Goal: Information Seeking & Learning: Learn about a topic

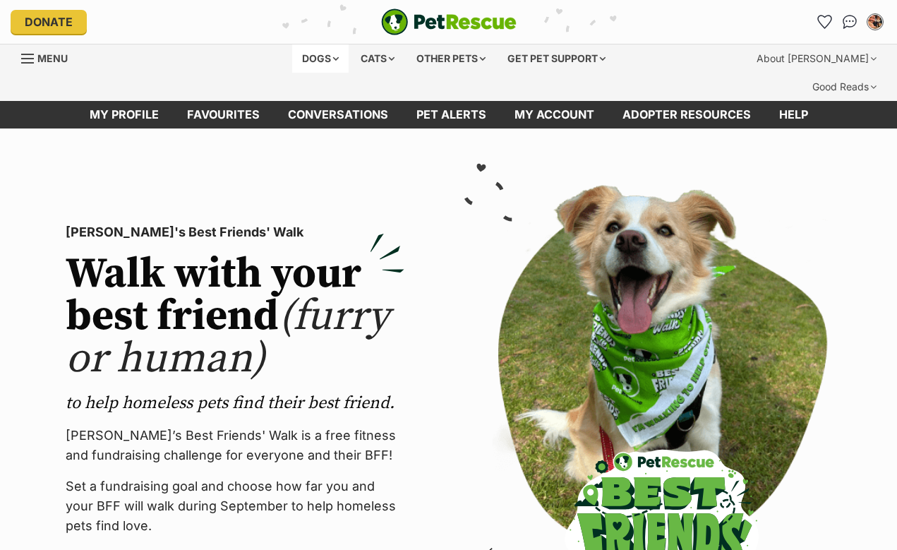
click at [314, 62] on div "Dogs" at bounding box center [320, 58] width 56 height 28
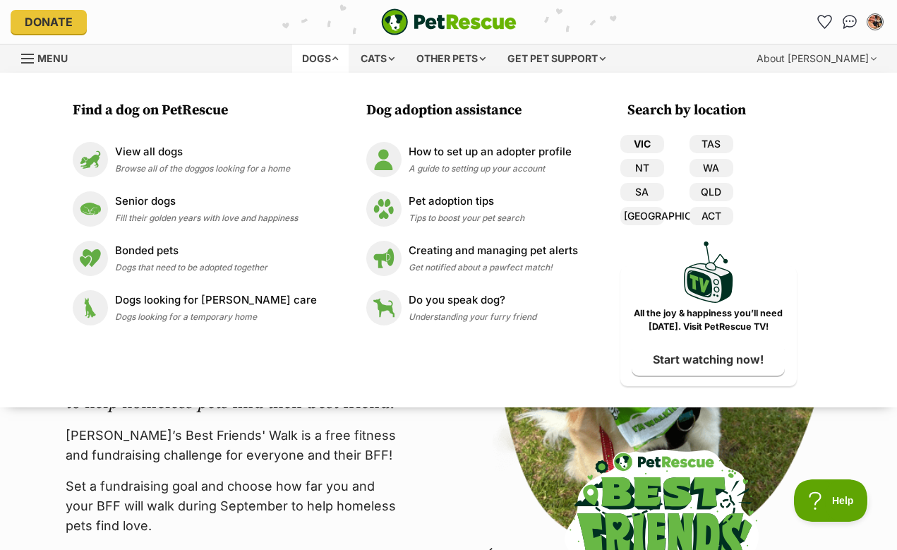
click at [630, 143] on link "VIC" at bounding box center [643, 144] width 44 height 18
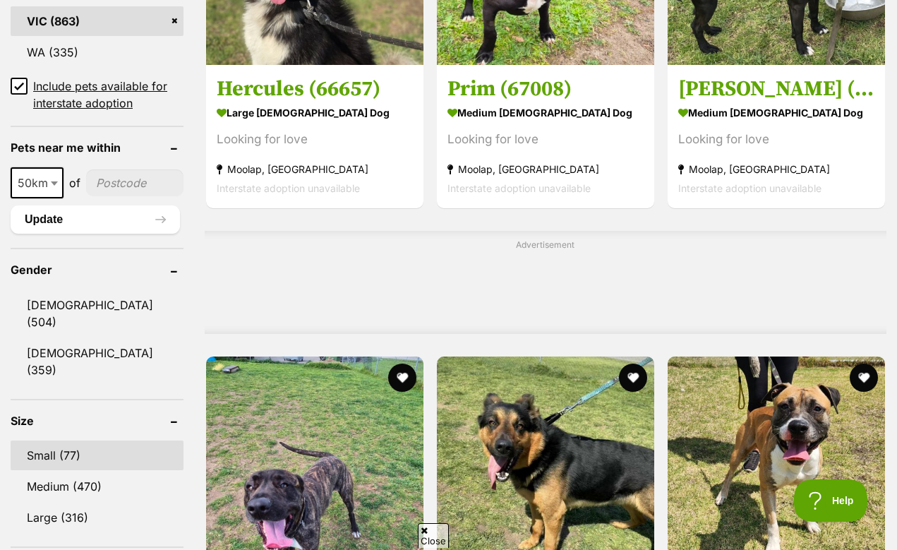
click at [71, 441] on link "Small (77)" at bounding box center [97, 456] width 173 height 30
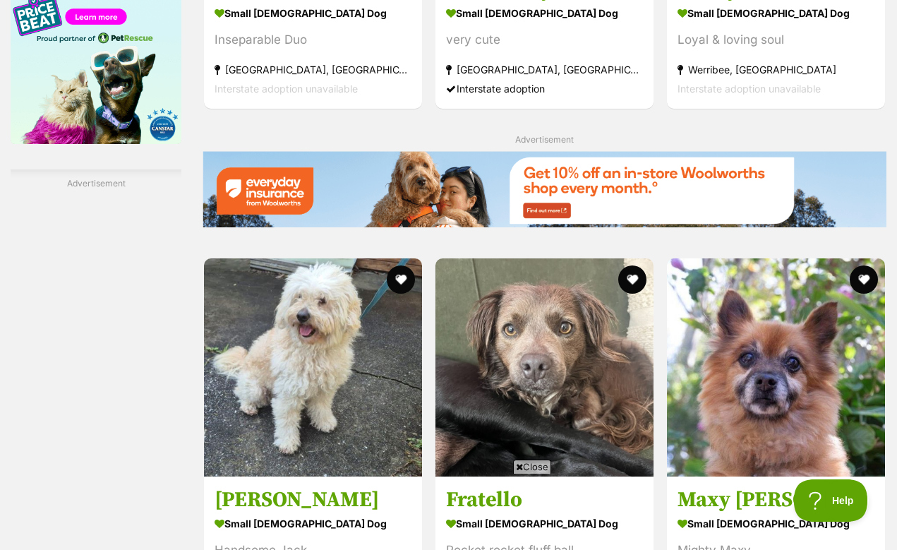
scroll to position [2393, 0]
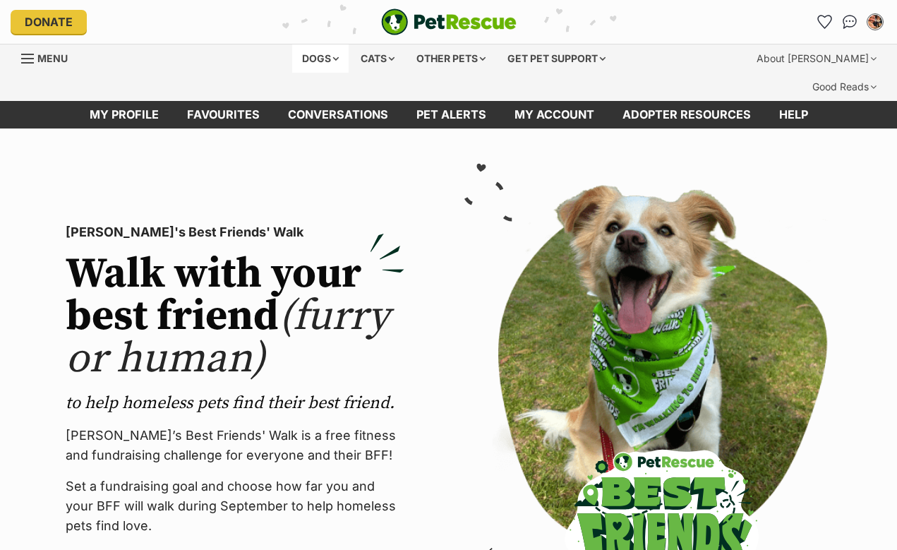
click at [316, 59] on div "Dogs" at bounding box center [320, 58] width 56 height 28
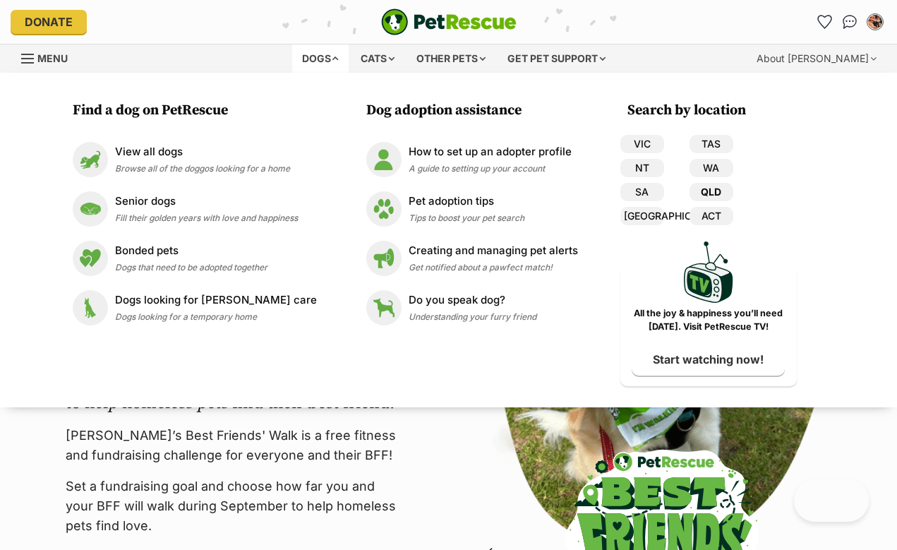
click at [717, 197] on link "QLD" at bounding box center [712, 192] width 44 height 18
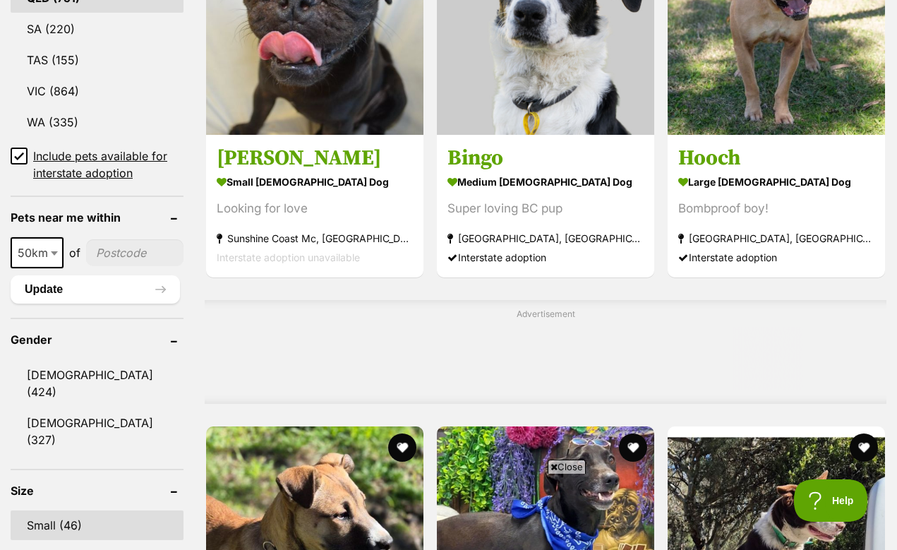
click at [50, 510] on link "Small (46)" at bounding box center [97, 525] width 173 height 30
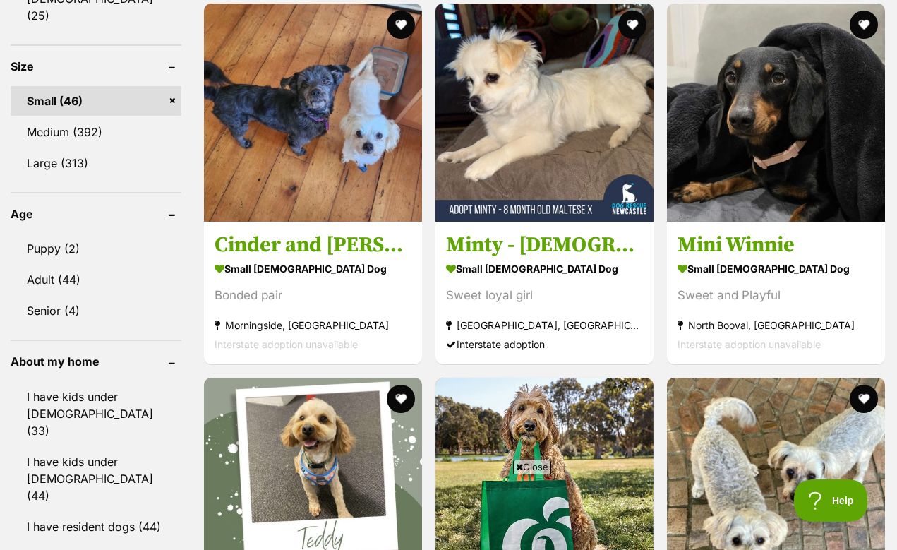
scroll to position [1383, 0]
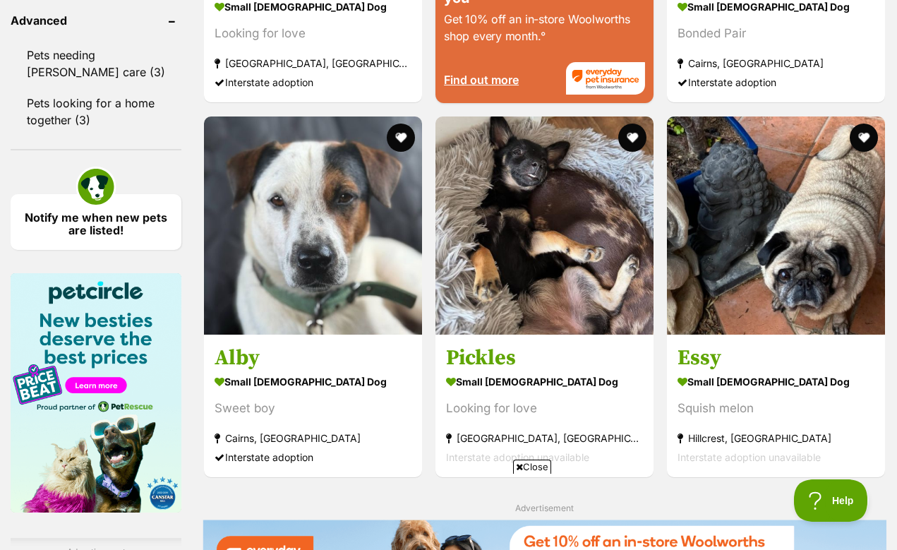
scroll to position [2086, 0]
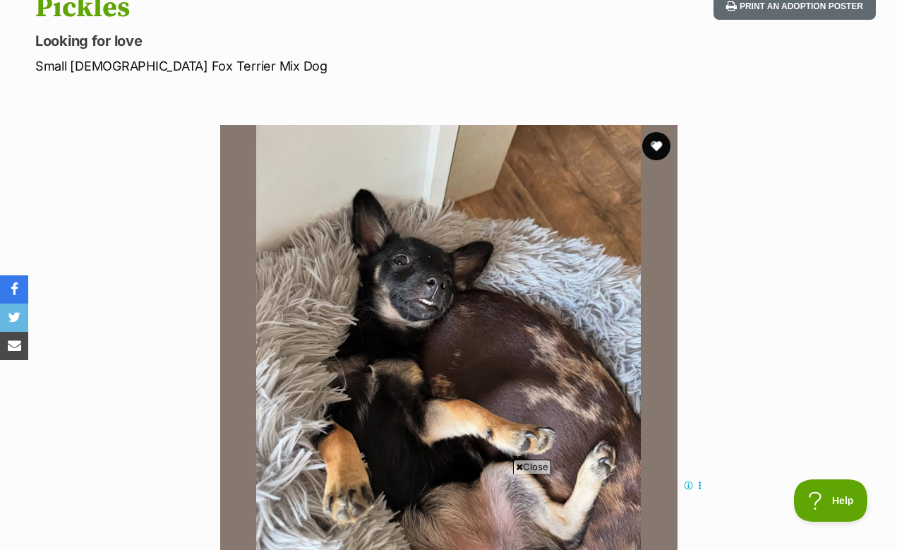
scroll to position [186, 0]
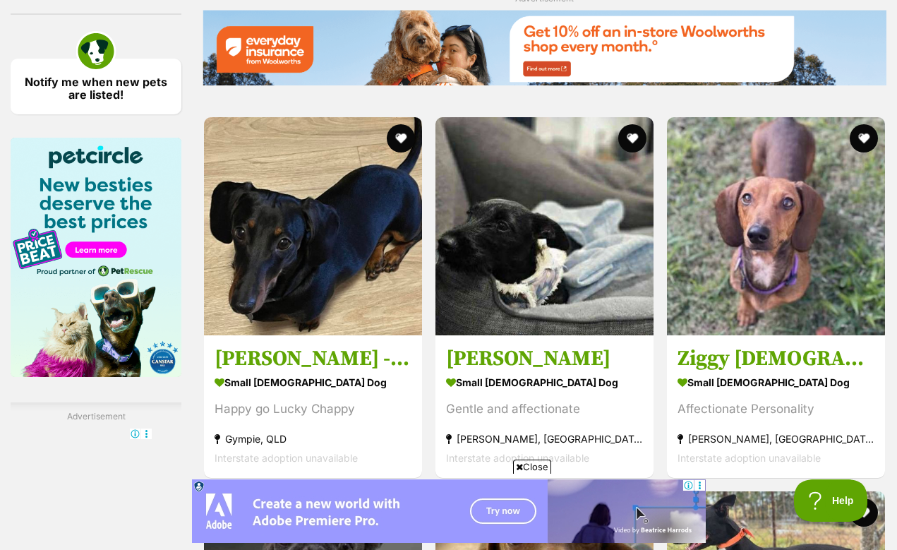
scroll to position [2369, 0]
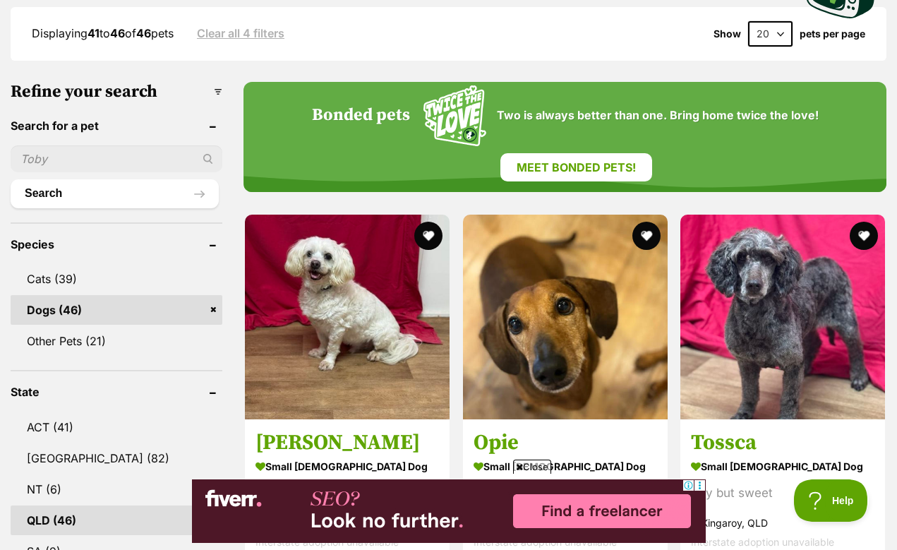
scroll to position [498, 0]
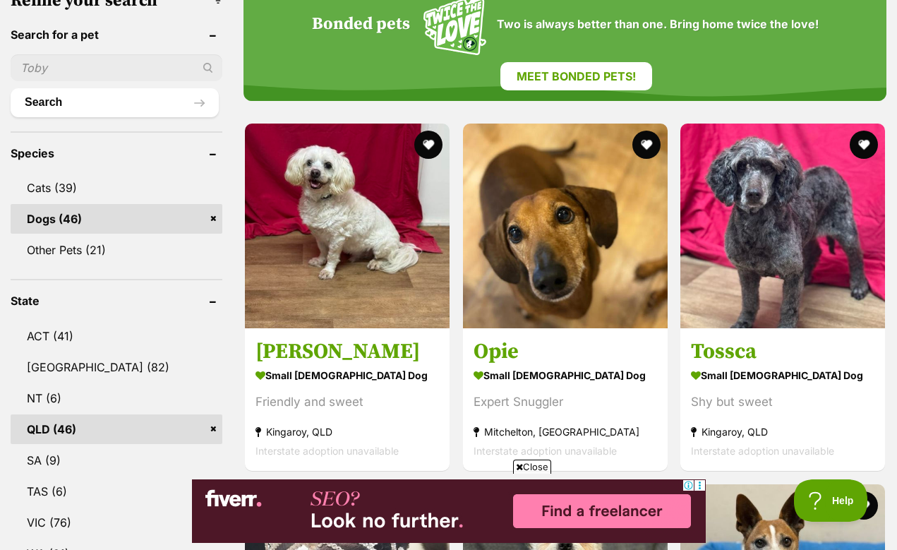
click at [201, 414] on link "QLD (46)" at bounding box center [117, 429] width 212 height 30
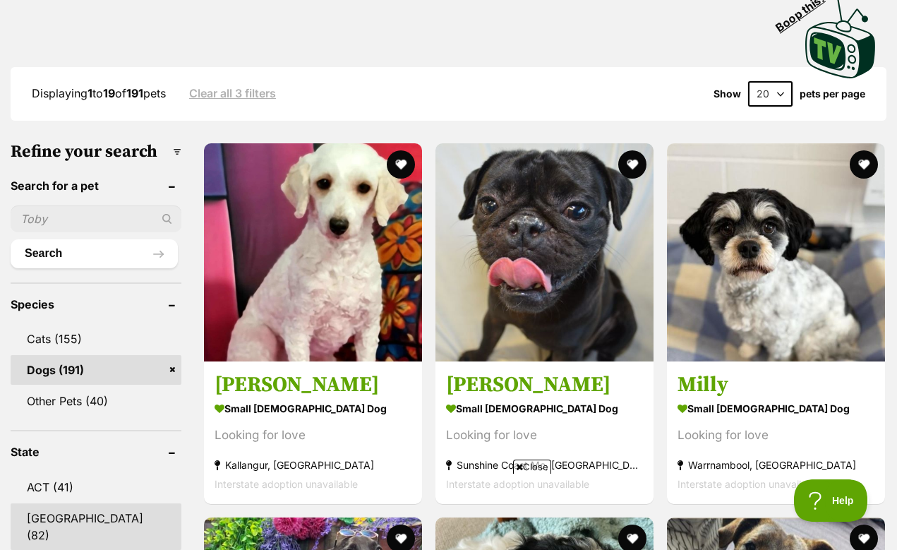
click at [87, 515] on link "[GEOGRAPHIC_DATA] (82)" at bounding box center [96, 526] width 171 height 47
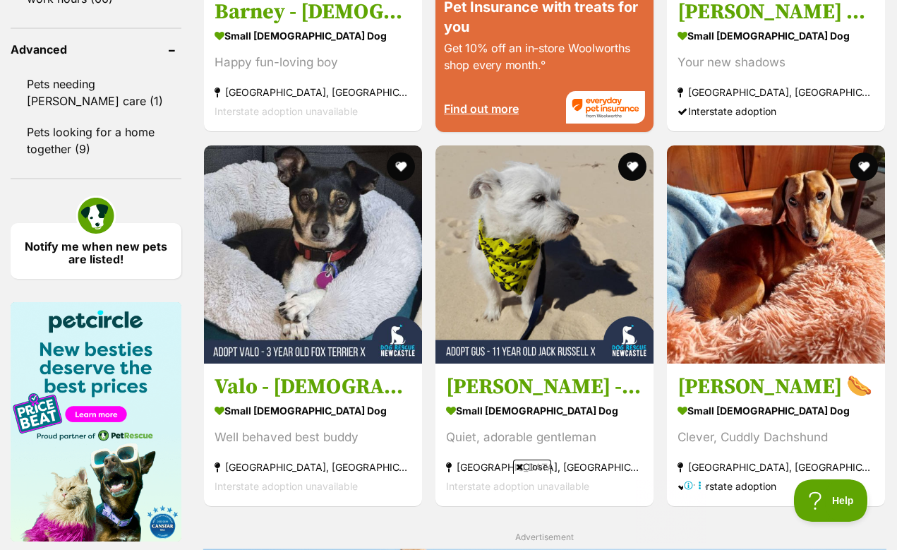
scroll to position [2112, 0]
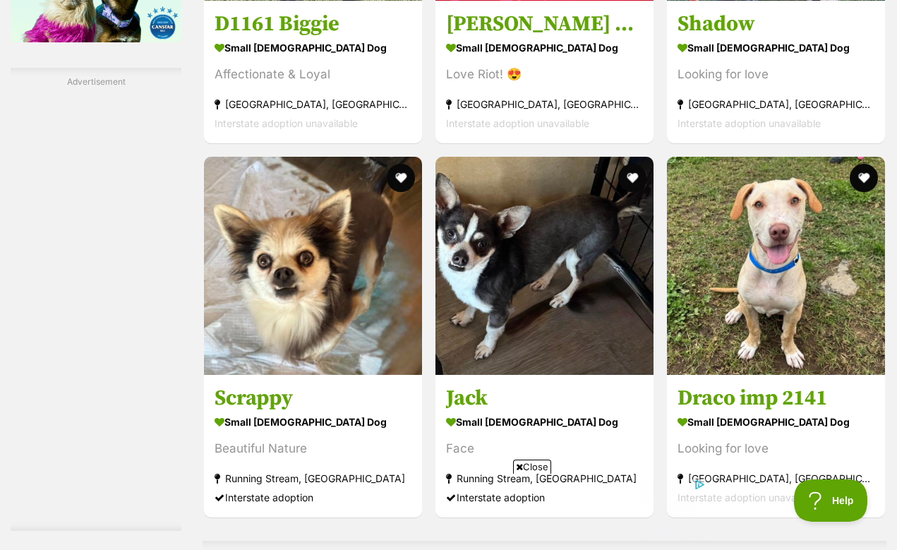
scroll to position [2322, 0]
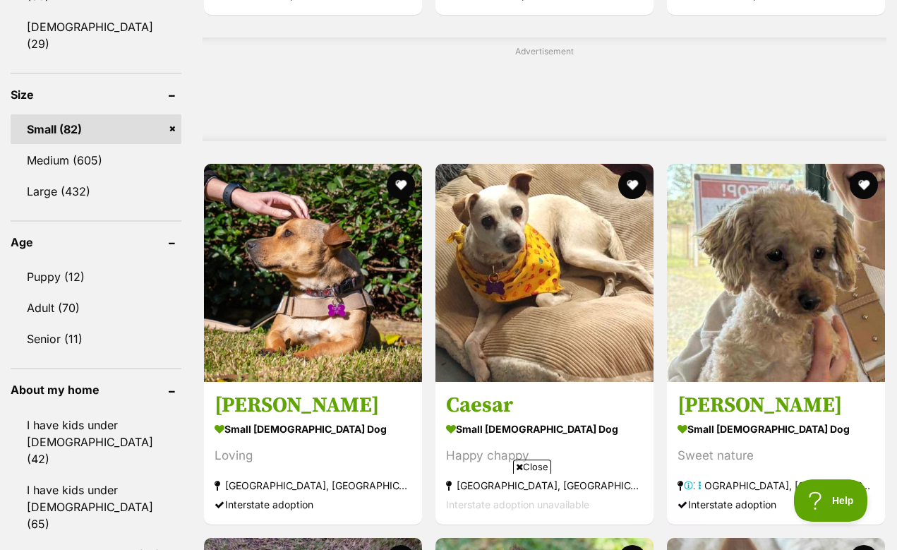
scroll to position [1344, 0]
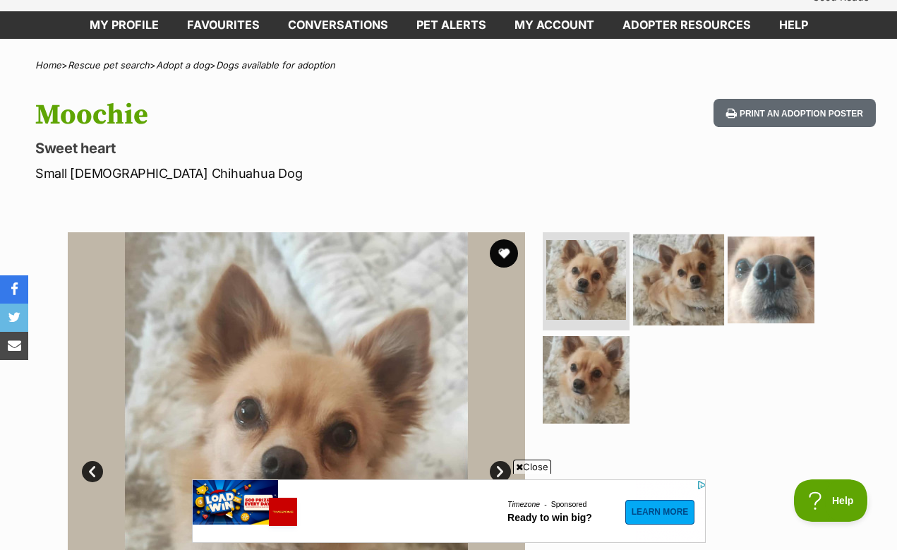
click at [656, 276] on img at bounding box center [678, 279] width 91 height 91
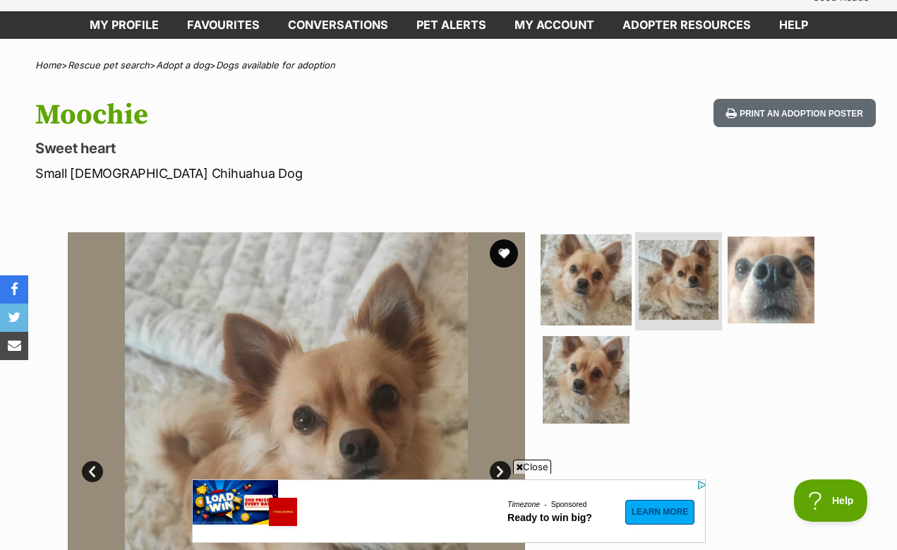
click at [599, 261] on img at bounding box center [586, 279] width 91 height 91
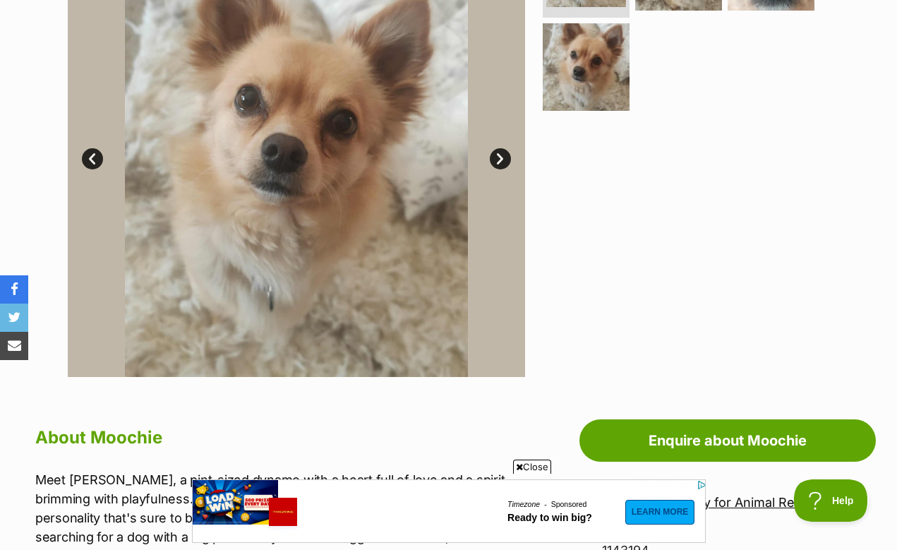
scroll to position [385, 0]
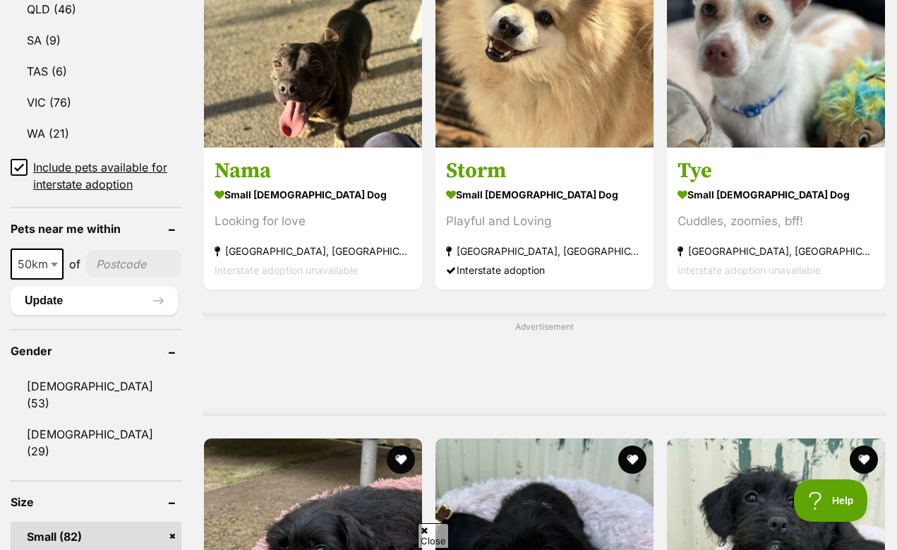
scroll to position [1036, 0]
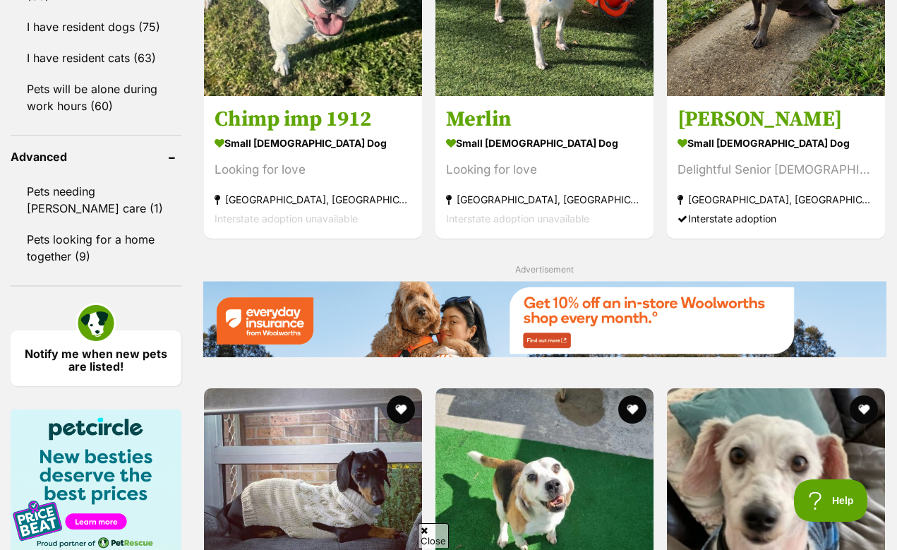
scroll to position [1917, 0]
